Goal: Information Seeking & Learning: Learn about a topic

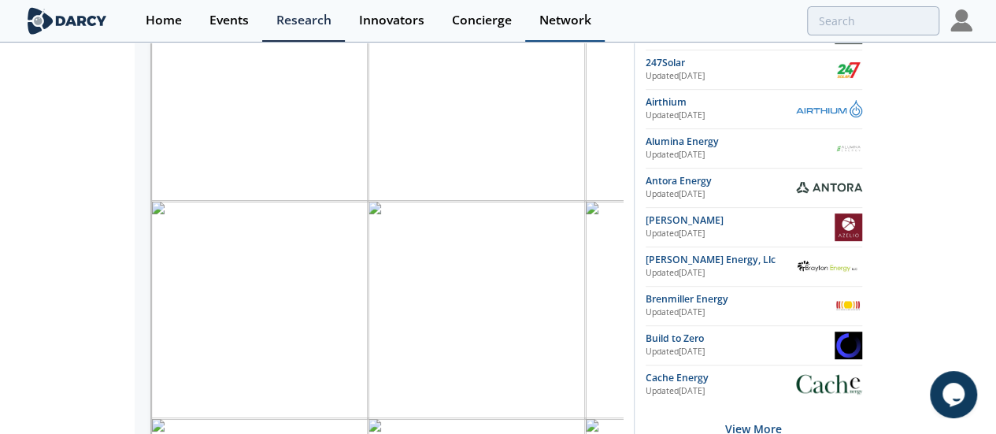
scroll to position [190, 344]
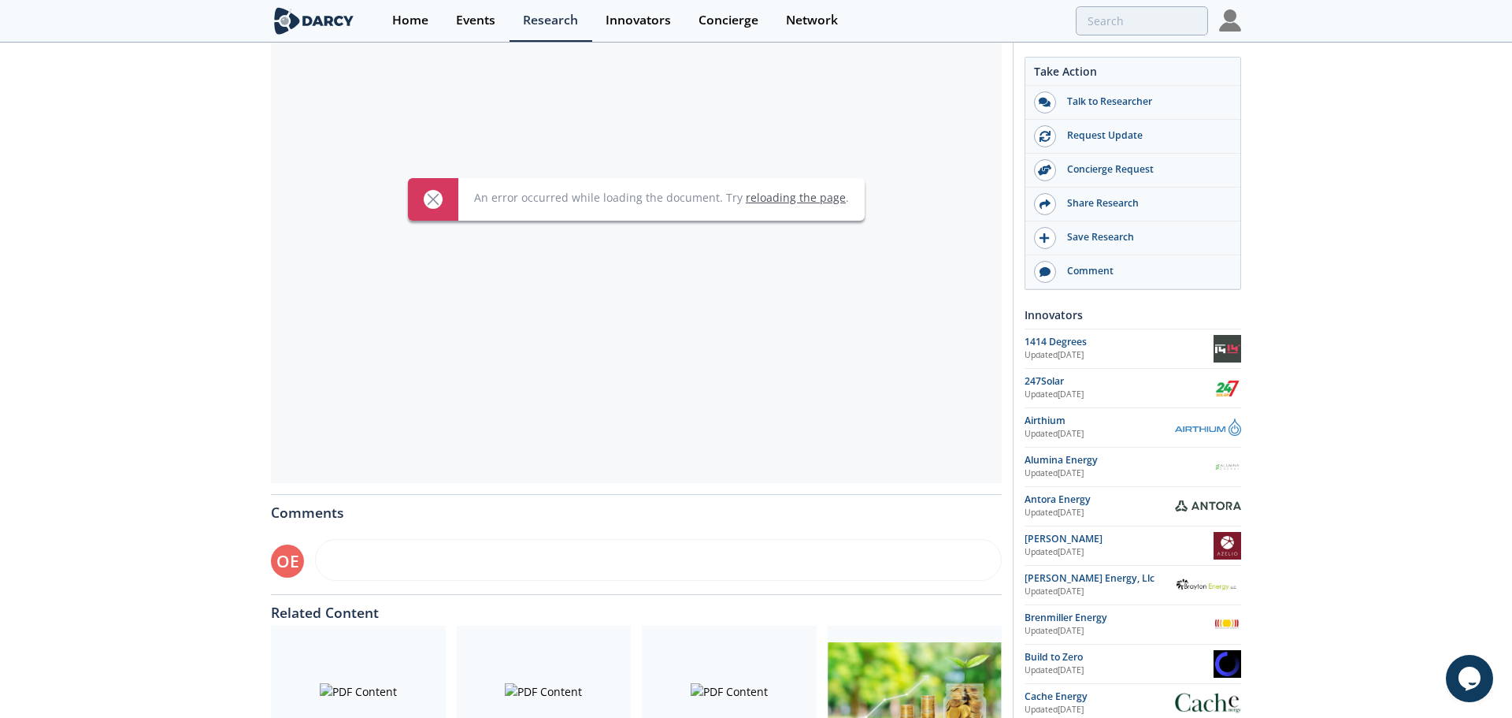
click at [785, 198] on link "reloading the page" at bounding box center [796, 197] width 100 height 15
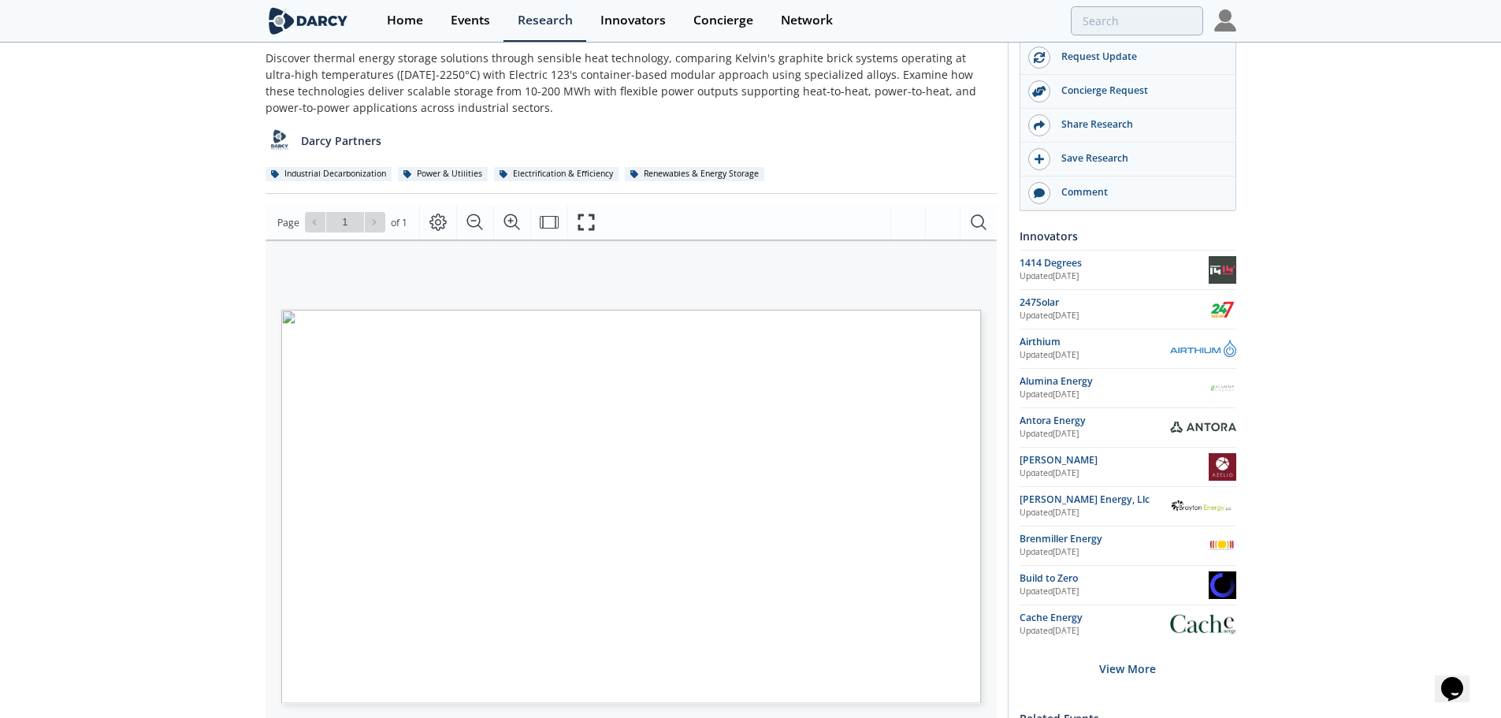
scroll to position [79, 0]
click at [440, 220] on icon "Page Layout" at bounding box center [444, 223] width 19 height 19
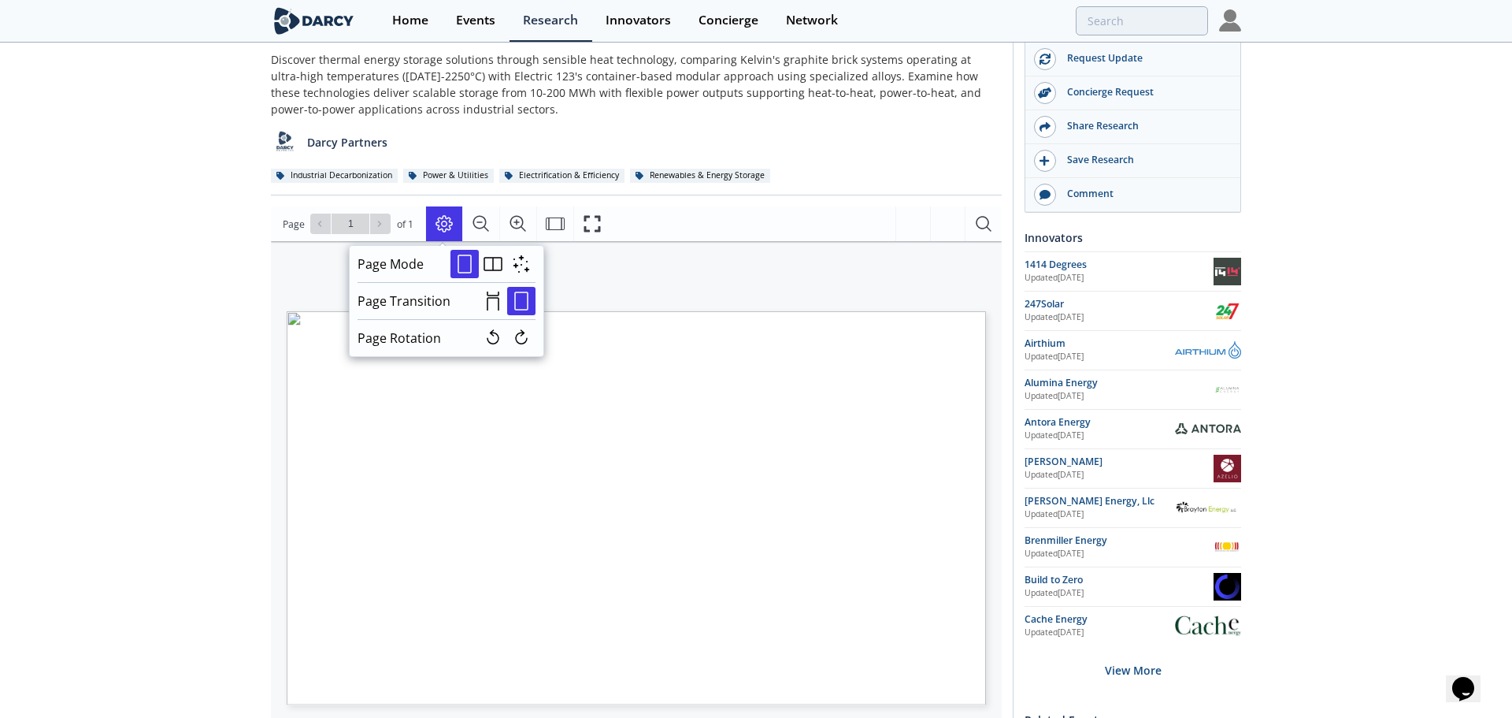
click at [440, 220] on icon "Page Layout" at bounding box center [444, 223] width 19 height 19
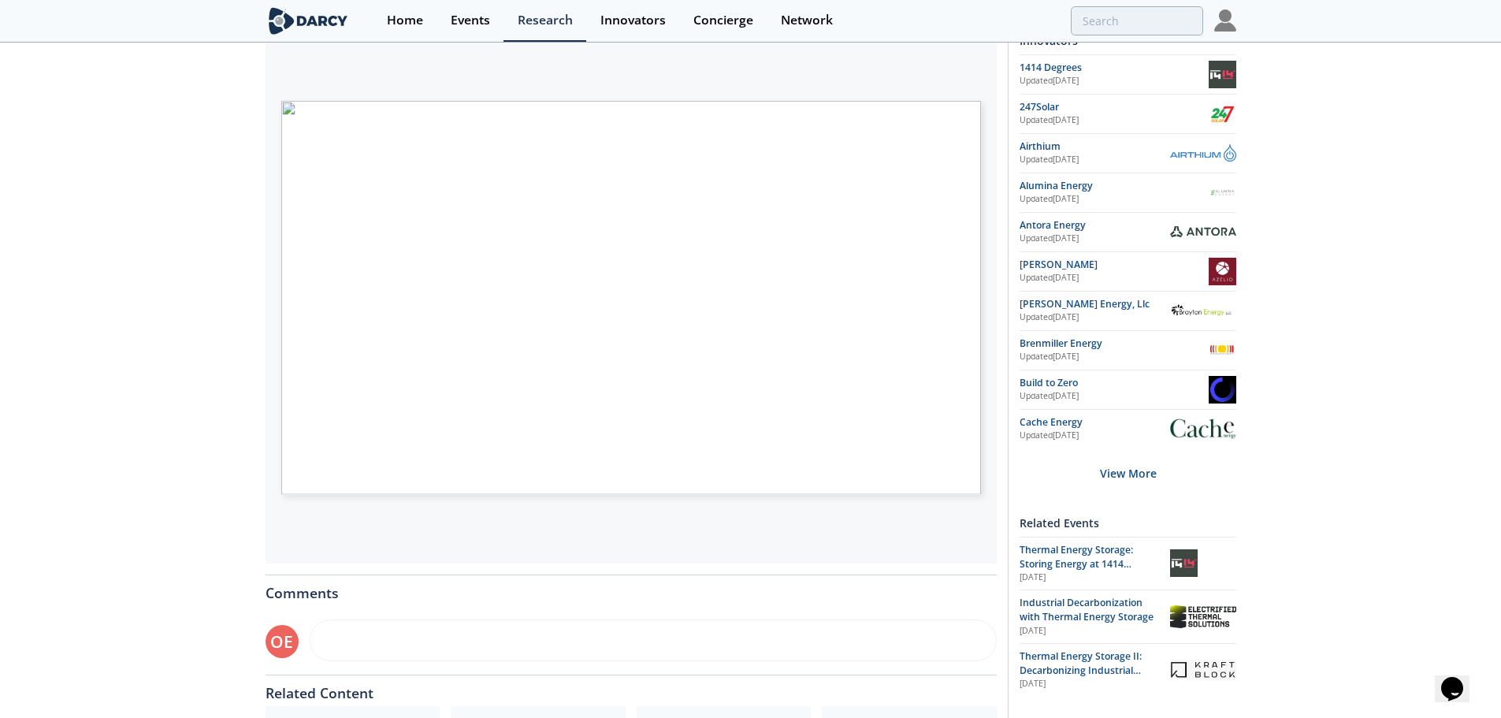
scroll to position [315, 0]
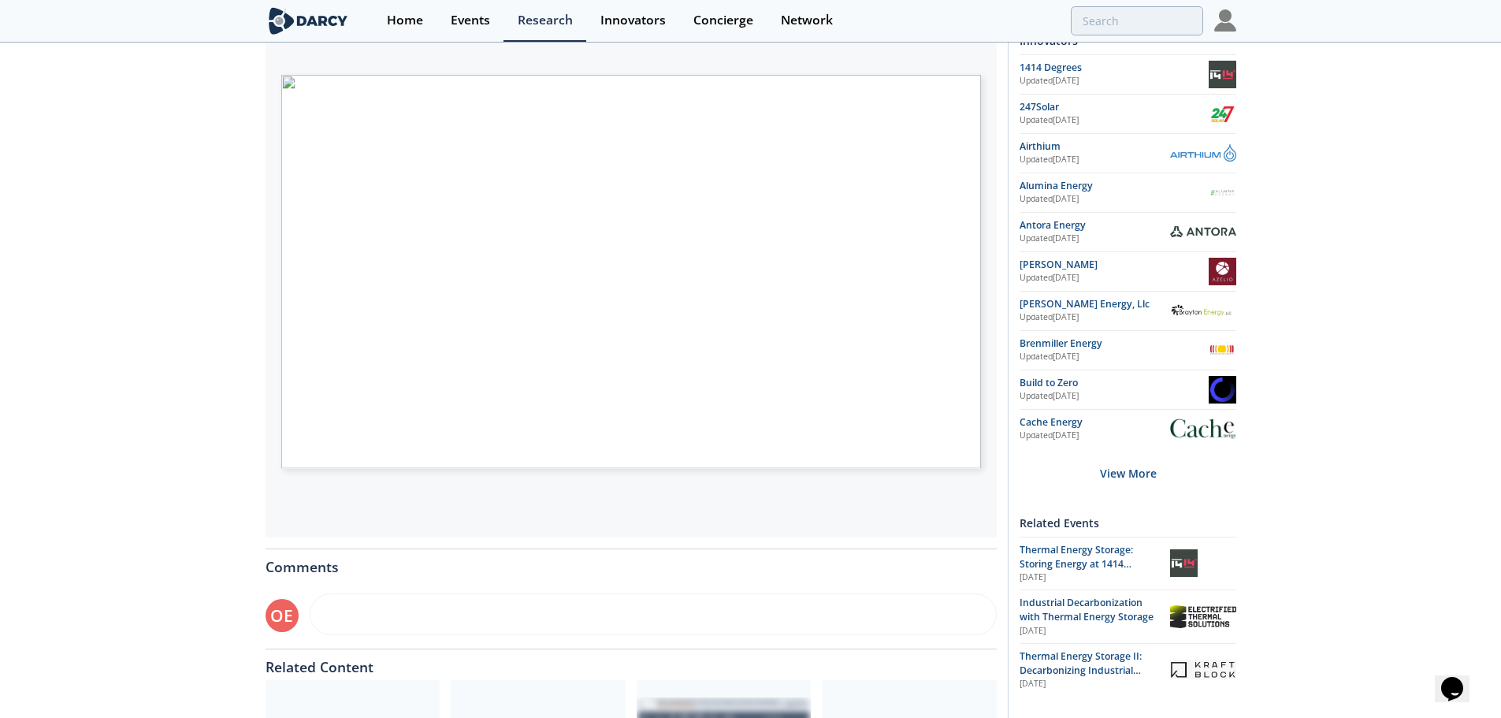
click at [102, 436] on div "Thermal Energy Storage - Innovator Landscape Framework • Updated April 30, 2024…" at bounding box center [750, 309] width 1501 height 1161
